Goal: Information Seeking & Learning: Learn about a topic

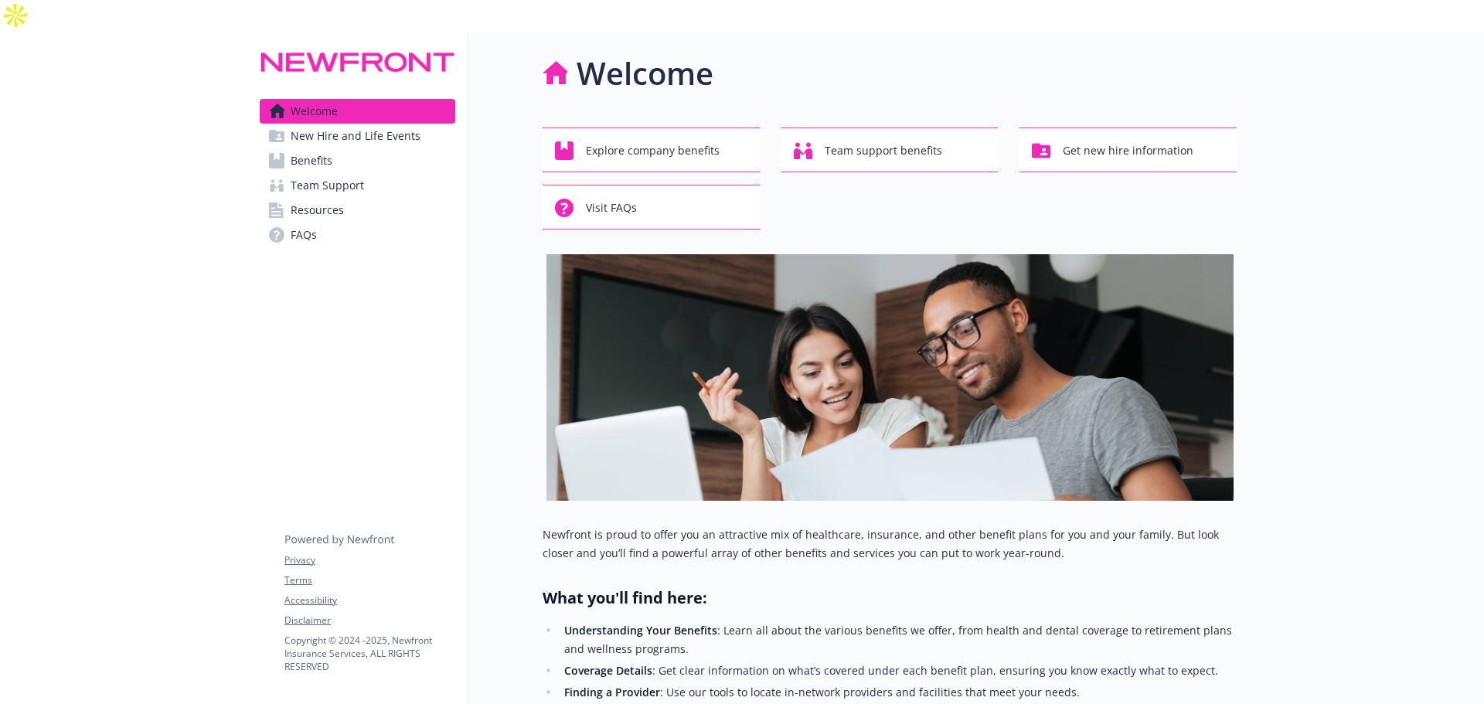
click at [328, 148] on span "Benefits" at bounding box center [312, 160] width 42 height 25
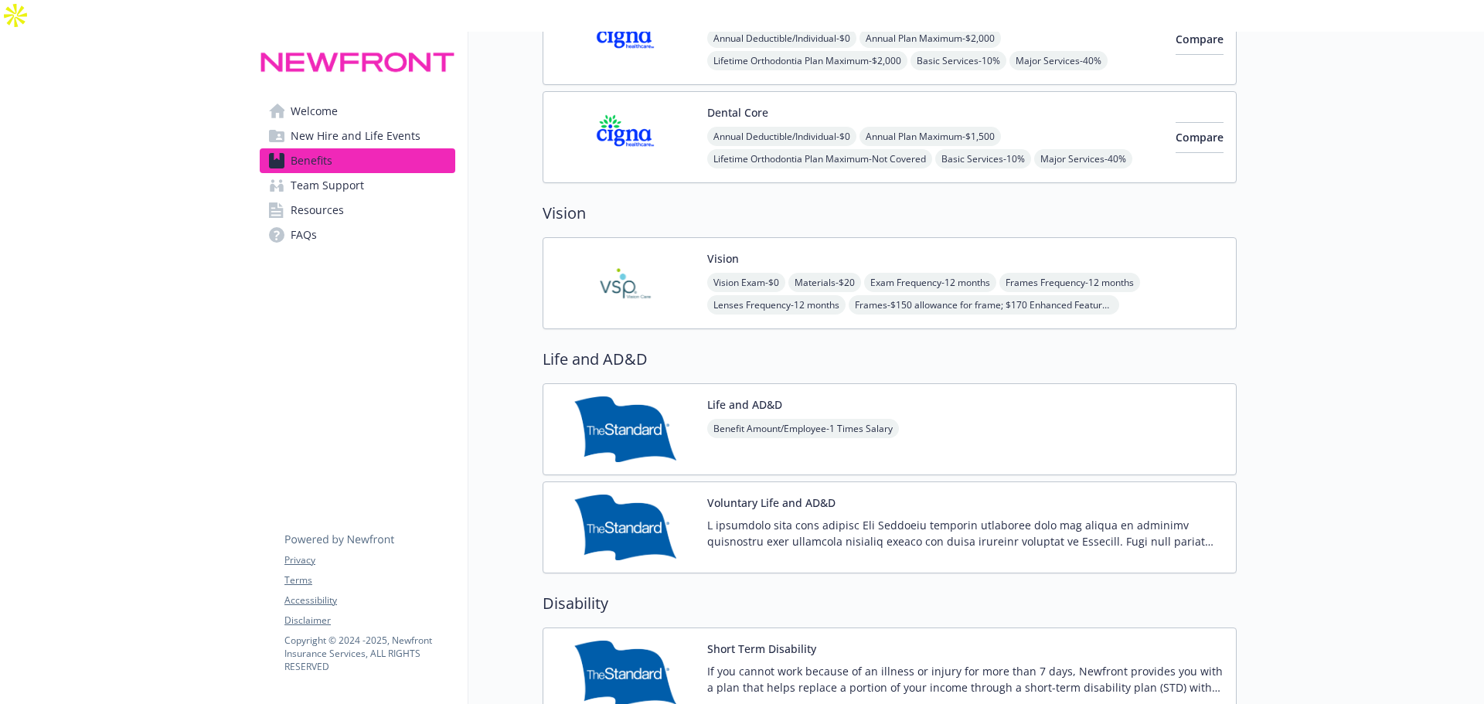
scroll to position [850, 0]
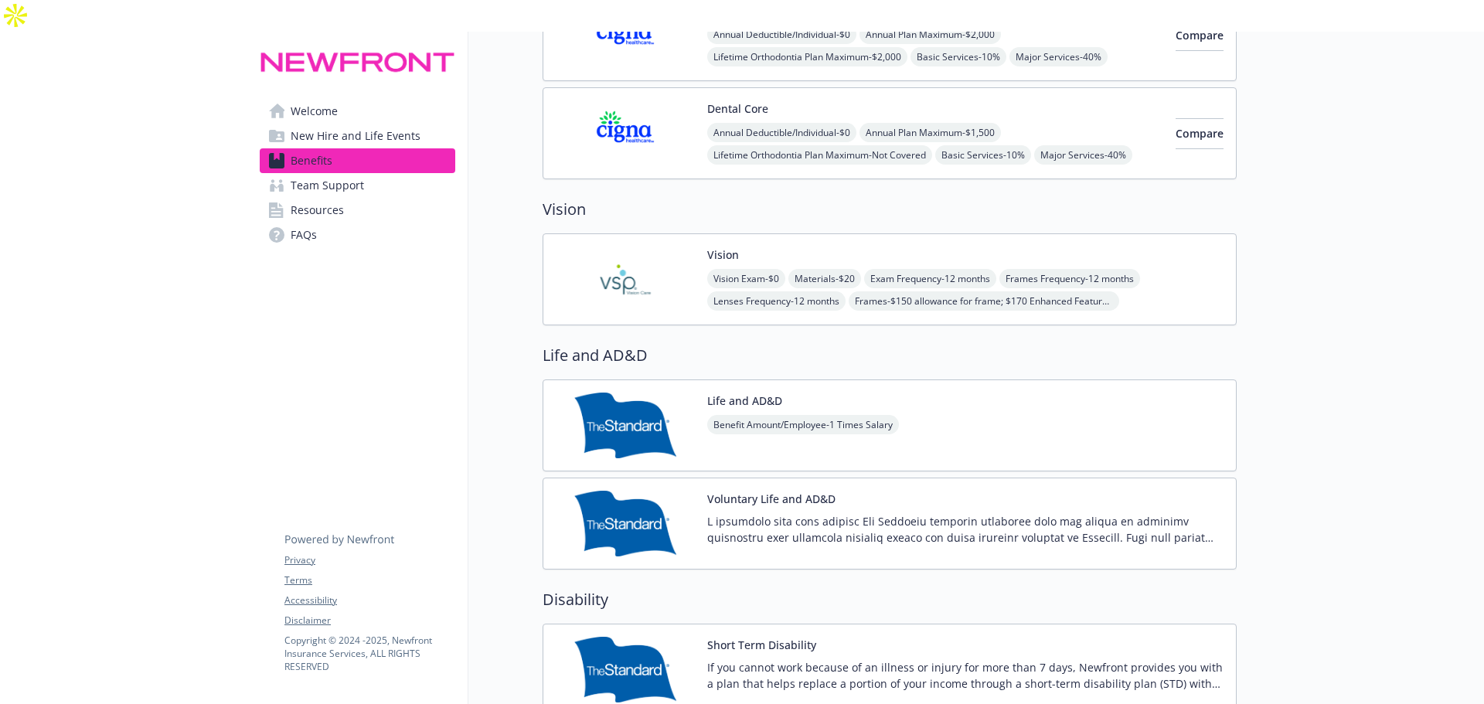
click at [618, 250] on img at bounding box center [625, 280] width 139 height 66
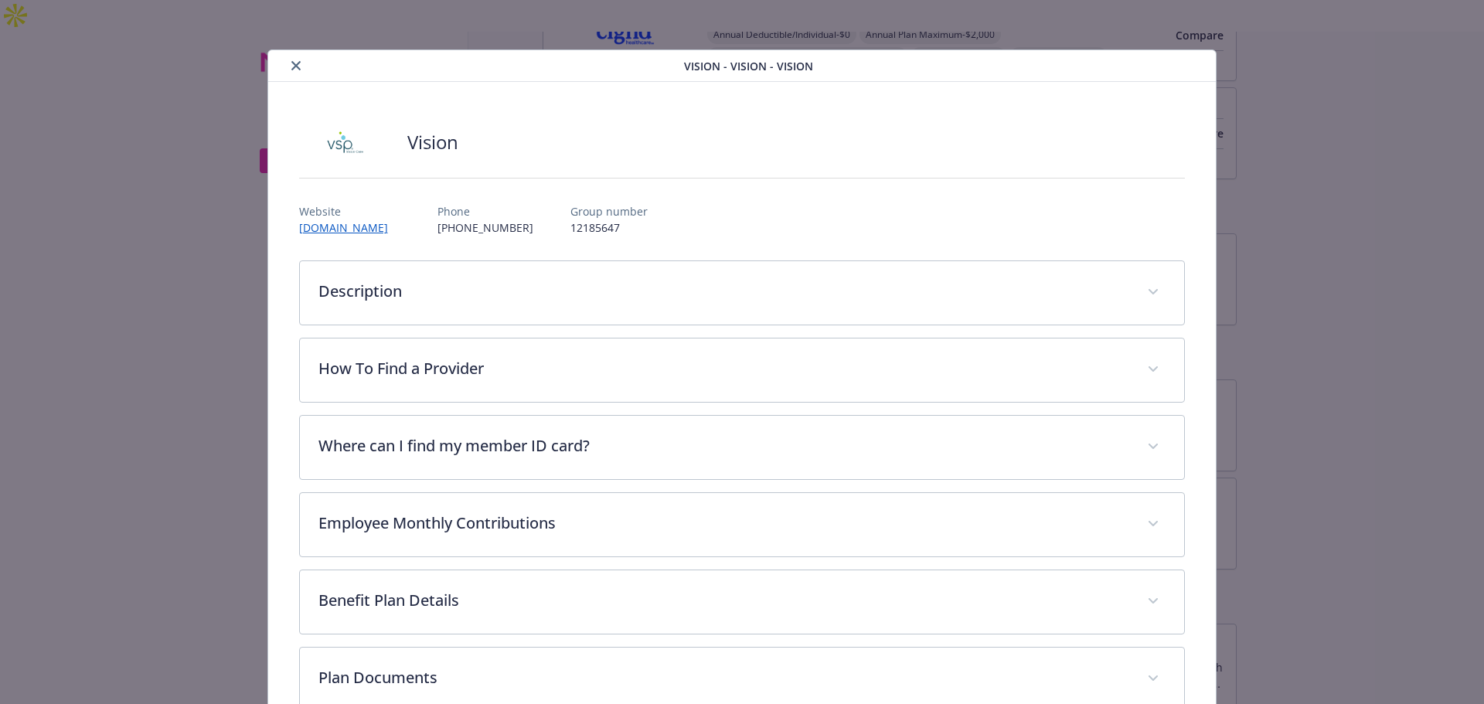
scroll to position [46, 0]
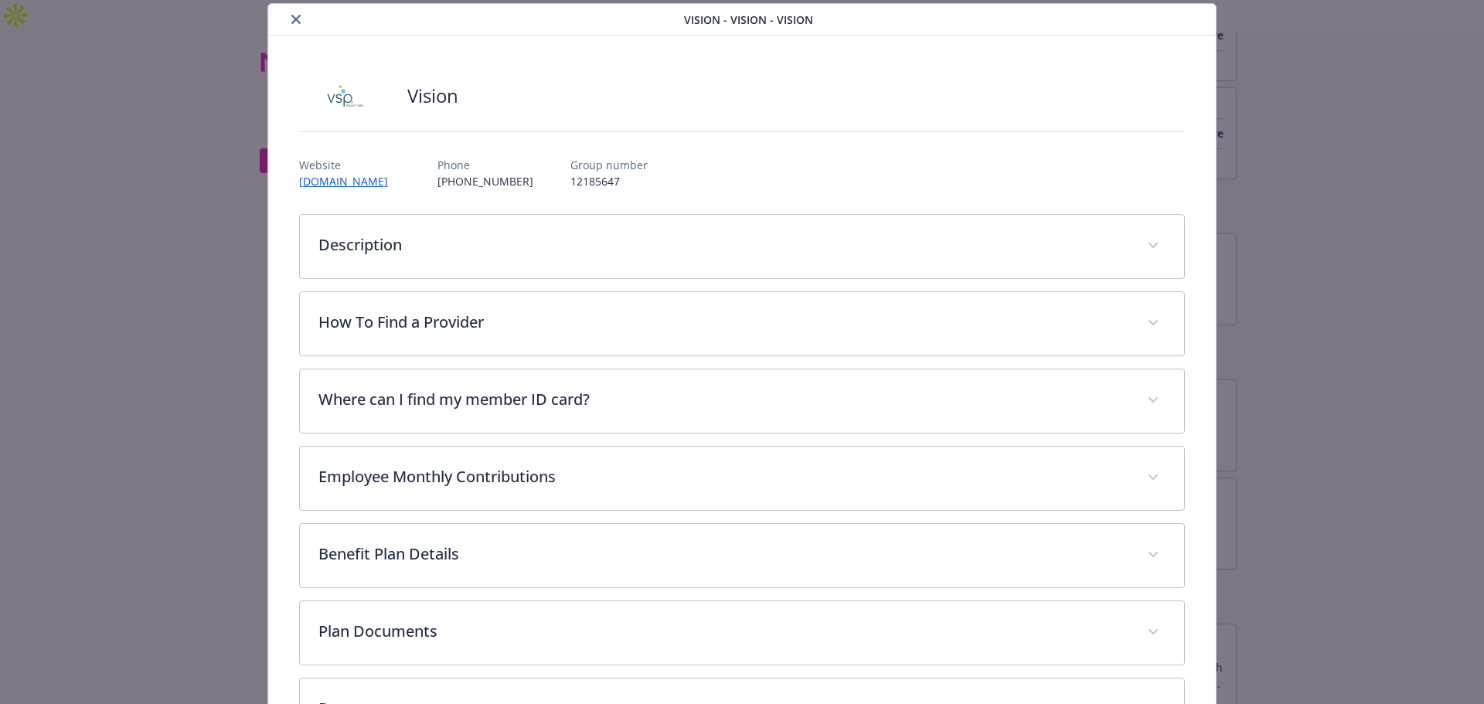
drag, startPoint x: 294, startPoint y: 23, endPoint x: 296, endPoint y: 36, distance: 12.6
click at [293, 22] on icon "close" at bounding box center [295, 19] width 9 height 9
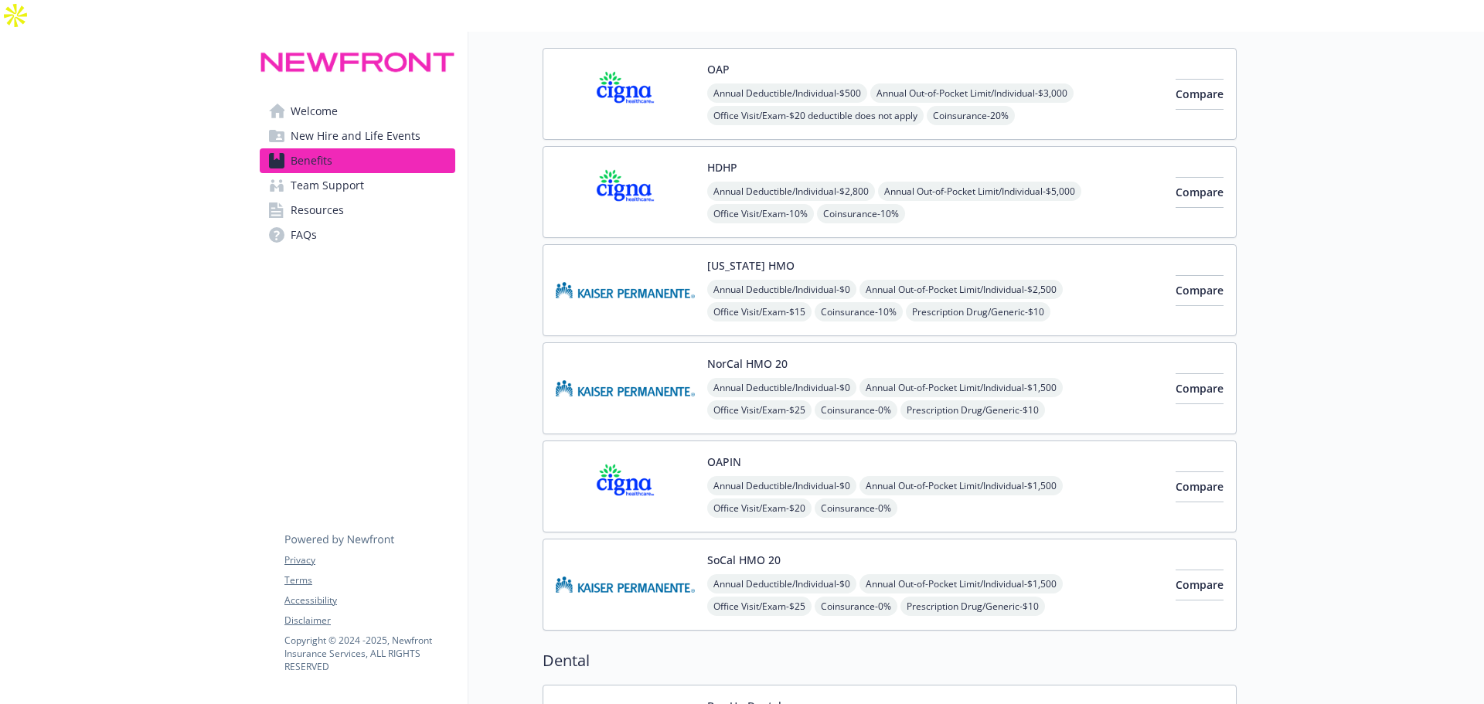
scroll to position [77, 0]
